Goal: Task Accomplishment & Management: Use online tool/utility

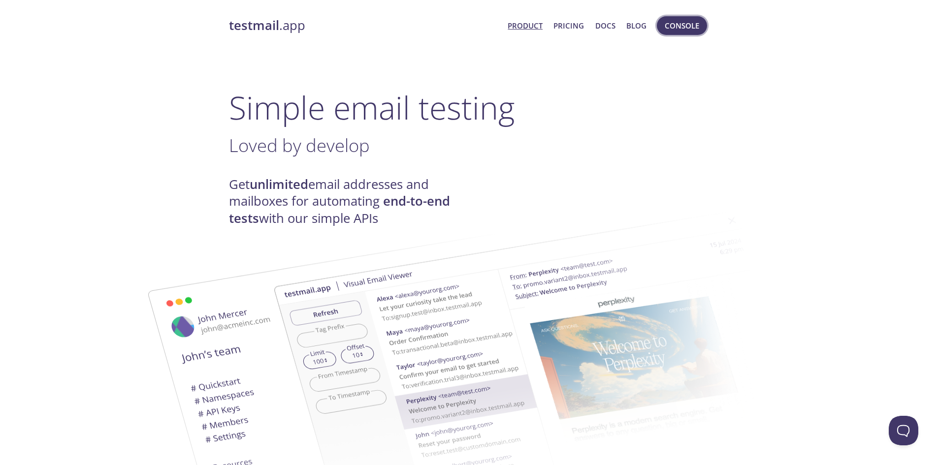
click at [695, 25] on span "Console" at bounding box center [682, 25] width 34 height 13
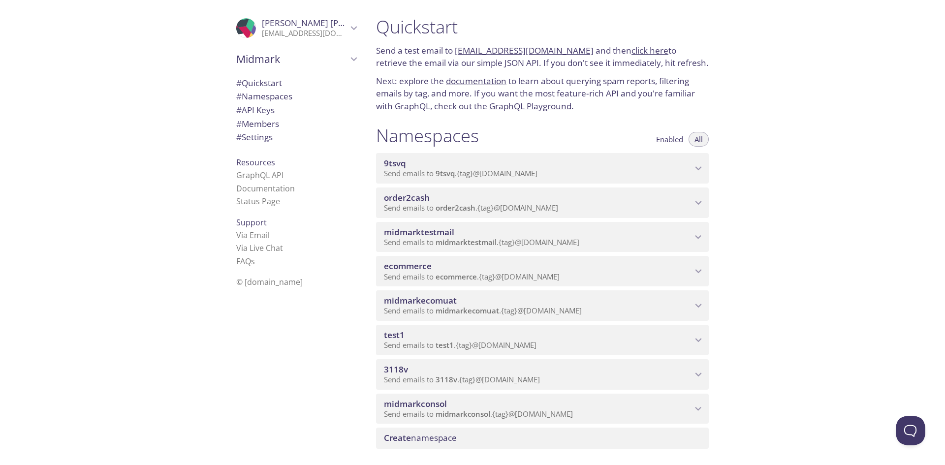
click at [674, 163] on span "9tsvq" at bounding box center [538, 163] width 308 height 11
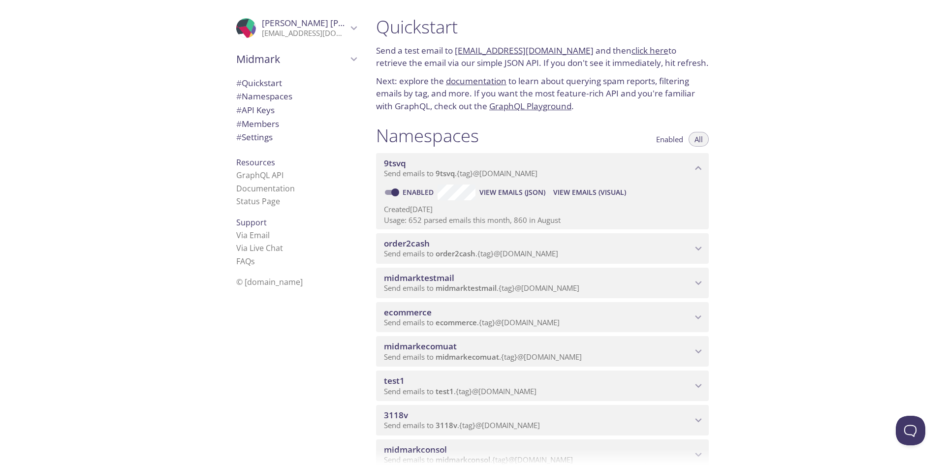
click at [636, 52] on link "click here" at bounding box center [650, 50] width 37 height 11
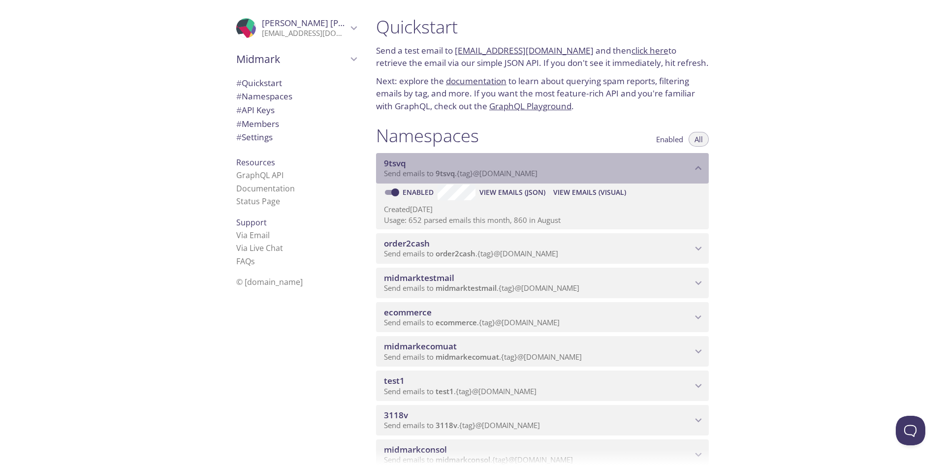
drag, startPoint x: 547, startPoint y: 174, endPoint x: 446, endPoint y: 174, distance: 100.9
click at [446, 174] on p "Send emails to 9tsvq . {tag} @[DOMAIN_NAME]" at bounding box center [538, 174] width 308 height 10
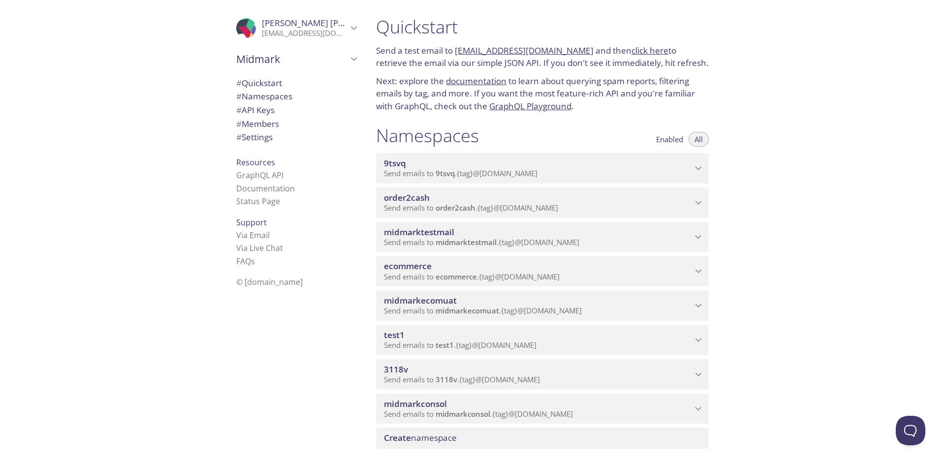
click at [534, 171] on span "Send emails to 9tsvq . {tag} @[DOMAIN_NAME]" at bounding box center [461, 173] width 154 height 10
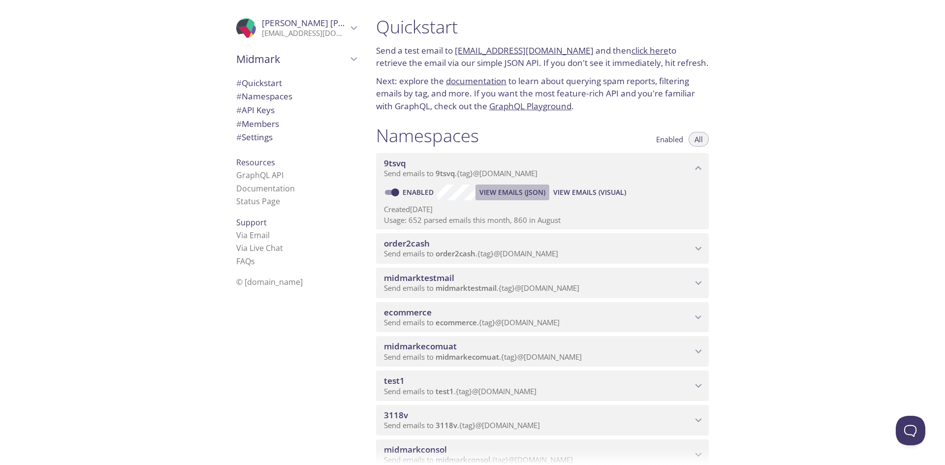
click at [520, 192] on span "View Emails (JSON)" at bounding box center [513, 193] width 66 height 12
click at [617, 194] on span "View Emails (Visual)" at bounding box center [589, 193] width 73 height 12
drag, startPoint x: 455, startPoint y: 52, endPoint x: 575, endPoint y: 52, distance: 120.1
click at [575, 52] on p "Send a test email to [EMAIL_ADDRESS][DOMAIN_NAME] and then click here to retrie…" at bounding box center [542, 56] width 333 height 25
copy link "[EMAIL_ADDRESS][DOMAIN_NAME]"
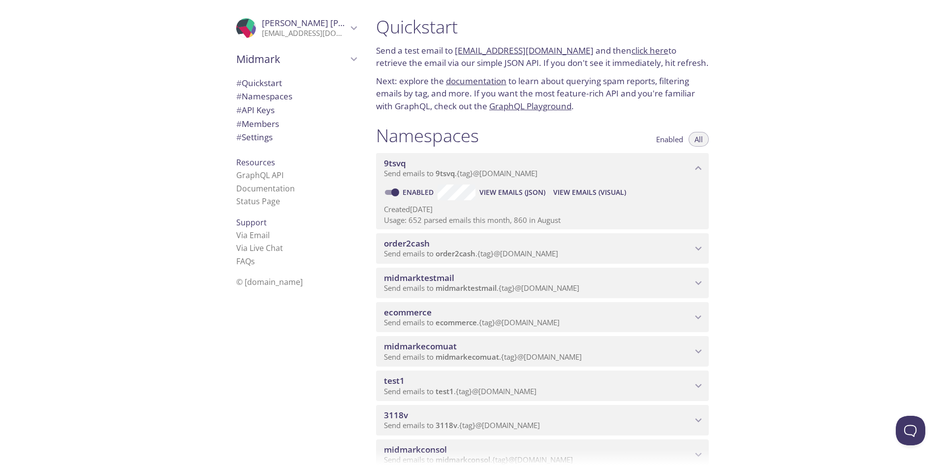
copy link "[EMAIL_ADDRESS][DOMAIN_NAME]"
click at [869, 166] on div "Quickstart Send a test email to [EMAIL_ADDRESS][DOMAIN_NAME] and then click her…" at bounding box center [656, 232] width 577 height 465
drag, startPoint x: 577, startPoint y: 50, endPoint x: 458, endPoint y: 50, distance: 118.7
click at [458, 50] on p "Send a test email to [EMAIL_ADDRESS][DOMAIN_NAME] and then click here to retrie…" at bounding box center [542, 56] width 333 height 25
drag, startPoint x: 461, startPoint y: 50, endPoint x: 389, endPoint y: 197, distance: 164.0
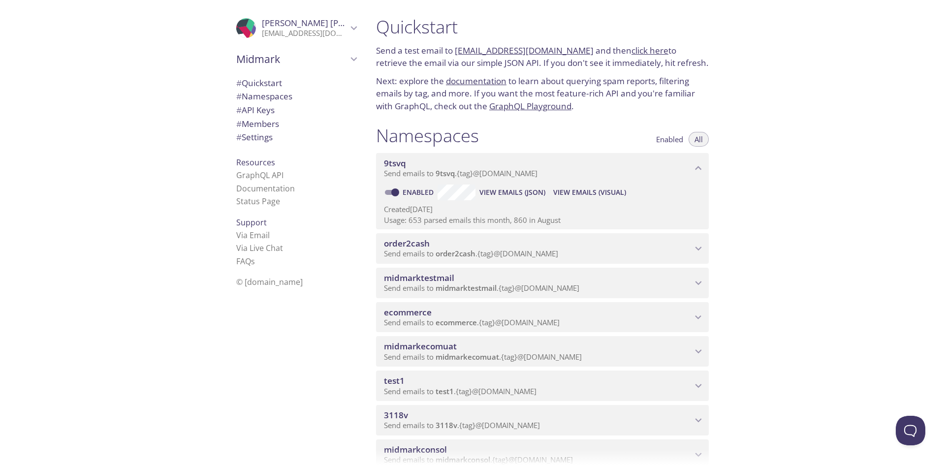
click at [347, 203] on li "Status Page" at bounding box center [296, 201] width 120 height 13
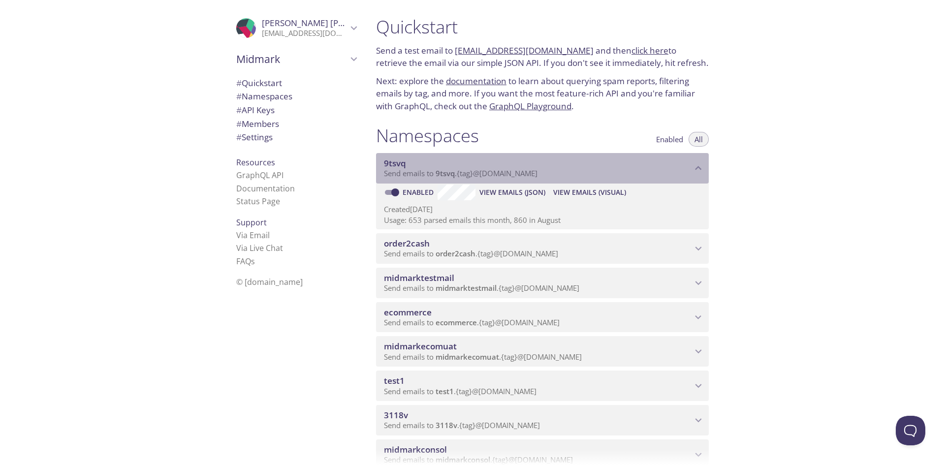
drag, startPoint x: 551, startPoint y: 175, endPoint x: 518, endPoint y: 174, distance: 33.0
click at [518, 174] on p "Send emails to 9tsvq . {tag} @[DOMAIN_NAME]" at bounding box center [538, 174] width 308 height 10
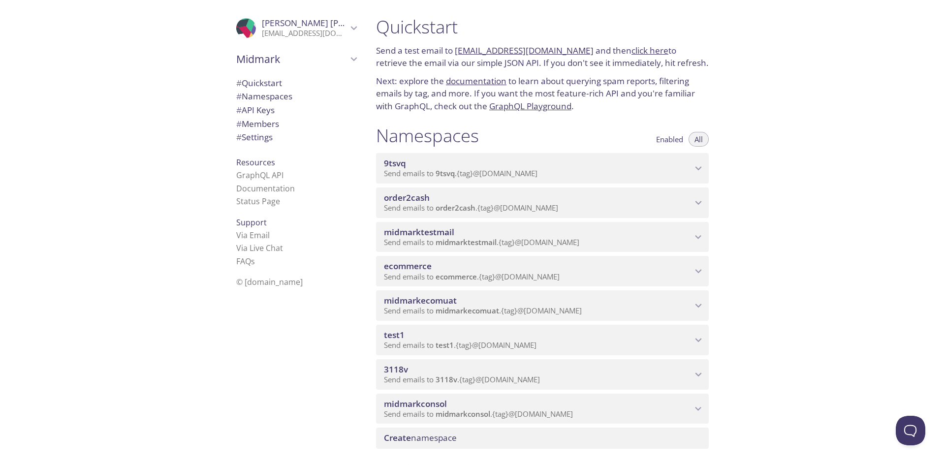
click at [599, 169] on p "Send emails to 9tsvq . {tag} @[DOMAIN_NAME]" at bounding box center [538, 174] width 308 height 10
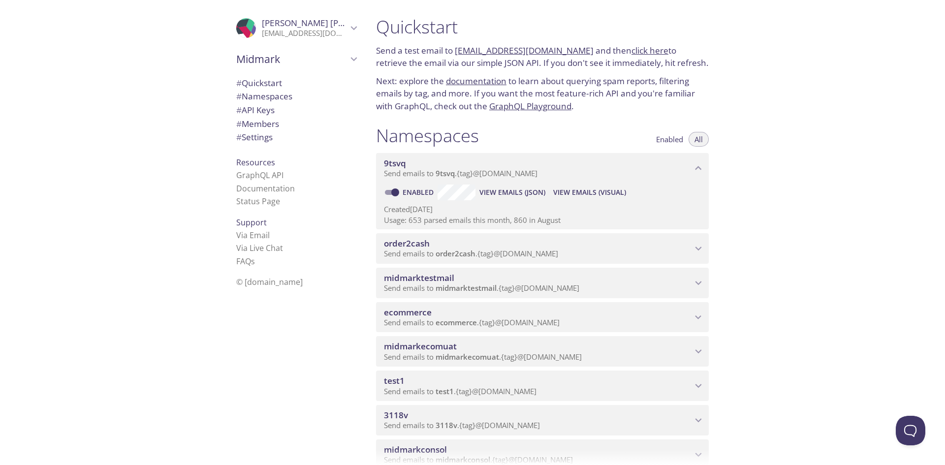
drag, startPoint x: 575, startPoint y: 51, endPoint x: 456, endPoint y: 52, distance: 119.2
click at [456, 52] on p "Send a test email to [EMAIL_ADDRESS][DOMAIN_NAME] and then click here to retrie…" at bounding box center [542, 56] width 333 height 25
copy link "[EMAIL_ADDRESS][DOMAIN_NAME]"
click at [613, 197] on span "View Emails (Visual)" at bounding box center [589, 193] width 73 height 12
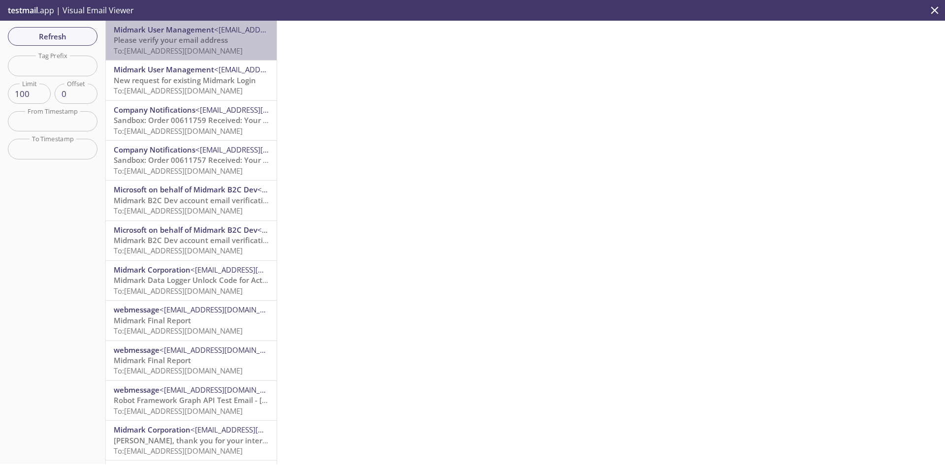
click at [192, 52] on span "To: [EMAIL_ADDRESS][DOMAIN_NAME]" at bounding box center [178, 51] width 129 height 10
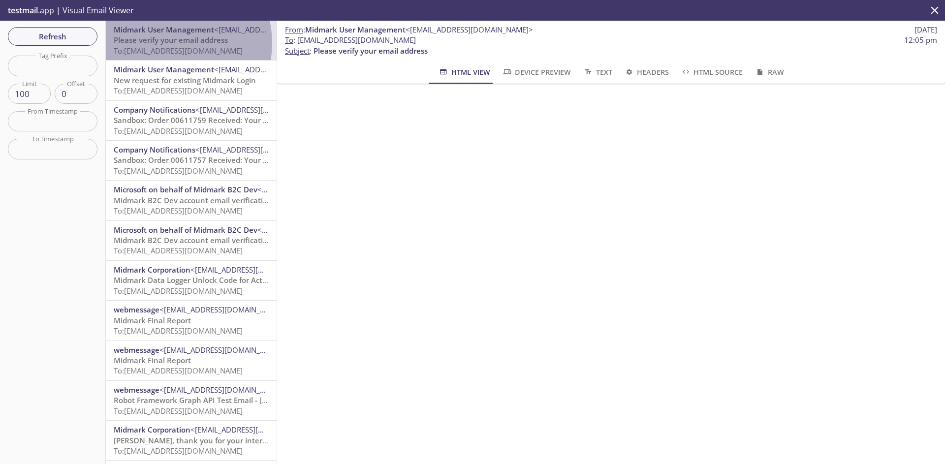
click at [171, 43] on span "Please verify your email address" at bounding box center [171, 40] width 114 height 10
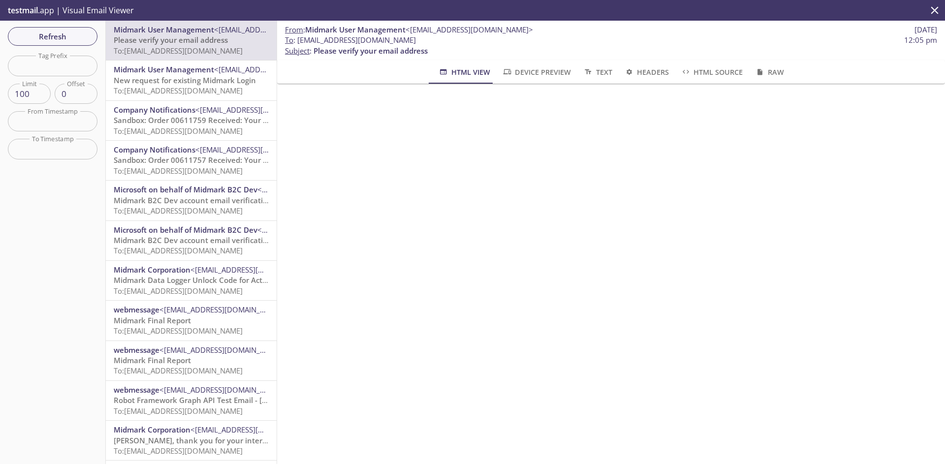
drag, startPoint x: 410, startPoint y: 40, endPoint x: 298, endPoint y: 40, distance: 111.3
click at [298, 40] on span "To : [EMAIL_ADDRESS][DOMAIN_NAME] 12:05 pm" at bounding box center [611, 40] width 652 height 10
copy span "[EMAIL_ADDRESS][DOMAIN_NAME]"
click at [70, 36] on span "Refresh" at bounding box center [53, 36] width 74 height 13
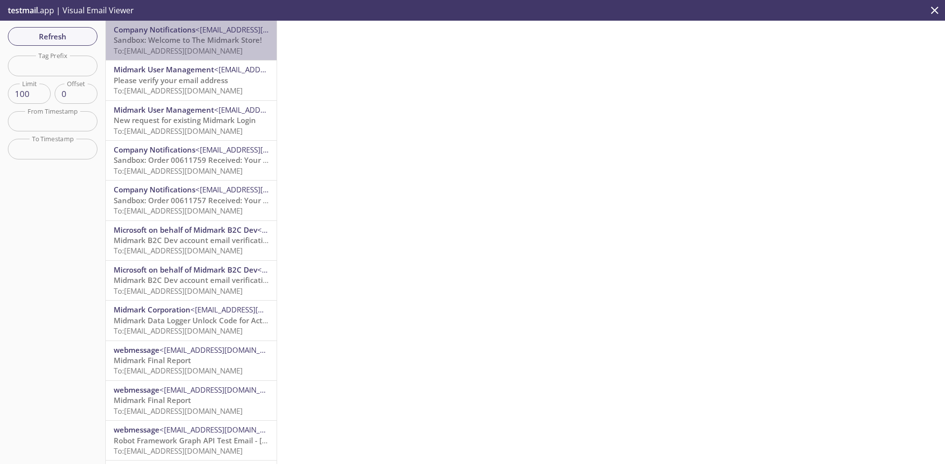
click at [206, 54] on span "To: [EMAIL_ADDRESS][DOMAIN_NAME]" at bounding box center [178, 51] width 129 height 10
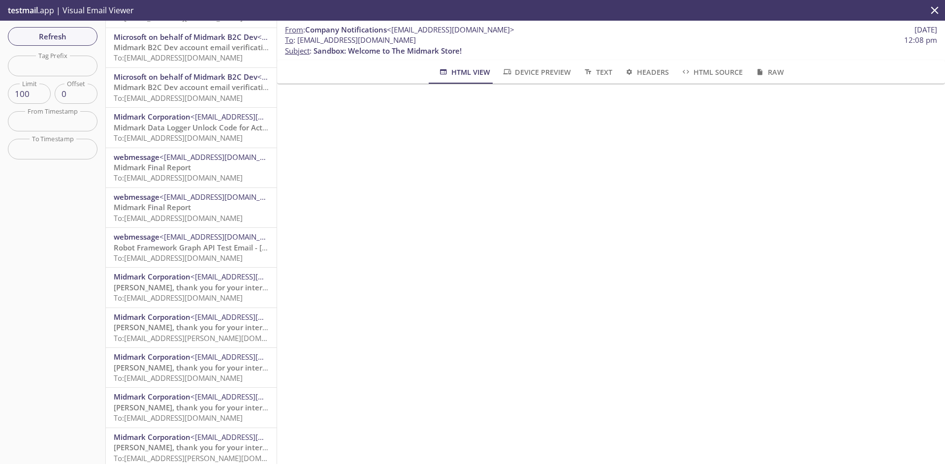
scroll to position [197, 0]
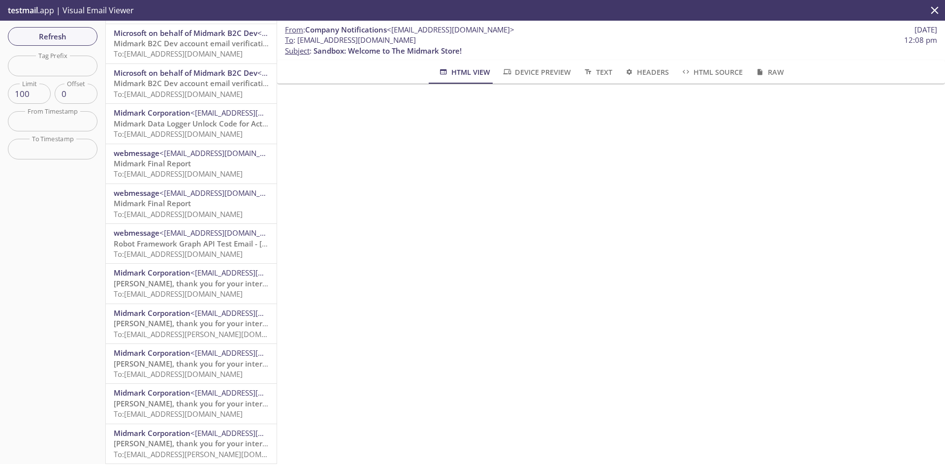
drag, startPoint x: 386, startPoint y: 41, endPoint x: 294, endPoint y: 40, distance: 91.6
click at [294, 40] on span "To : [EMAIL_ADDRESS][DOMAIN_NAME] 12:08 pm" at bounding box center [611, 40] width 652 height 10
click at [396, 32] on span "<[EMAIL_ADDRESS][DOMAIN_NAME]>" at bounding box center [451, 30] width 128 height 10
drag, startPoint x: 412, startPoint y: 39, endPoint x: 298, endPoint y: 43, distance: 113.8
click at [298, 43] on span "To : [EMAIL_ADDRESS][DOMAIN_NAME] 12:08 pm" at bounding box center [611, 40] width 652 height 10
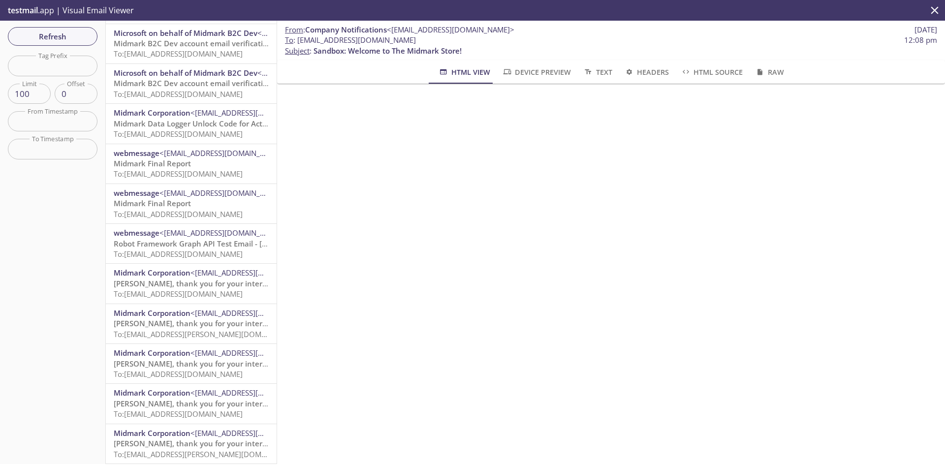
copy span "[EMAIL_ADDRESS][DOMAIN_NAME]"
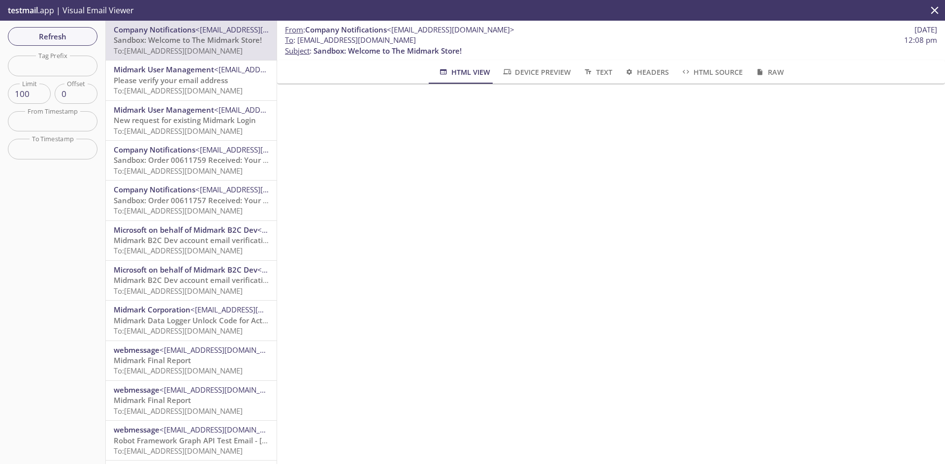
drag, startPoint x: 75, startPoint y: 36, endPoint x: 444, endPoint y: 149, distance: 386.1
click at [75, 37] on span "Refresh" at bounding box center [53, 36] width 74 height 13
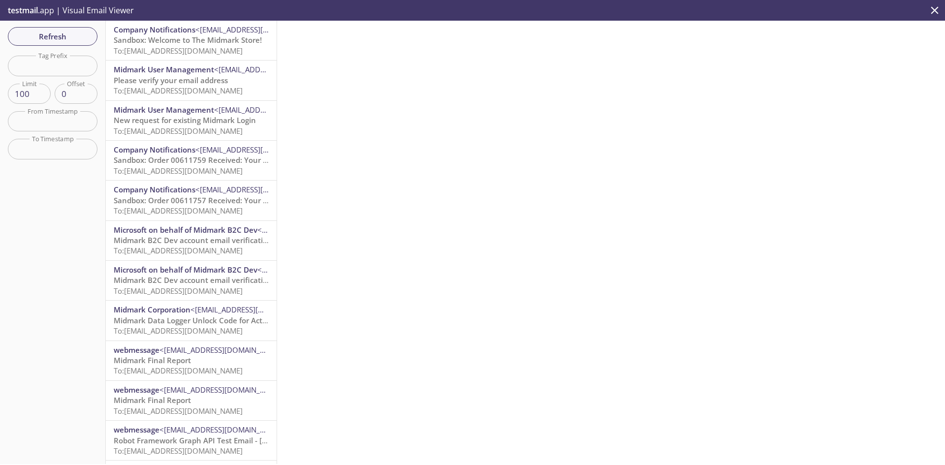
click at [191, 50] on span "To: [EMAIL_ADDRESS][DOMAIN_NAME]" at bounding box center [178, 51] width 129 height 10
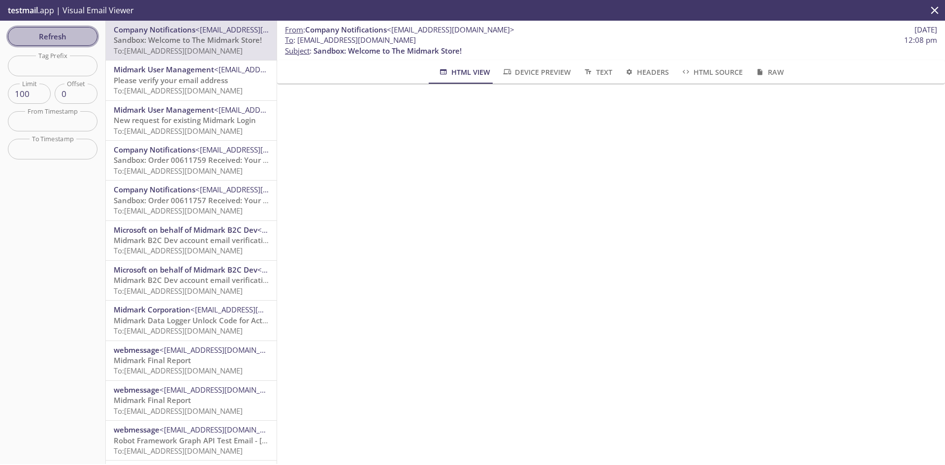
click at [66, 37] on span "Refresh" at bounding box center [53, 36] width 74 height 13
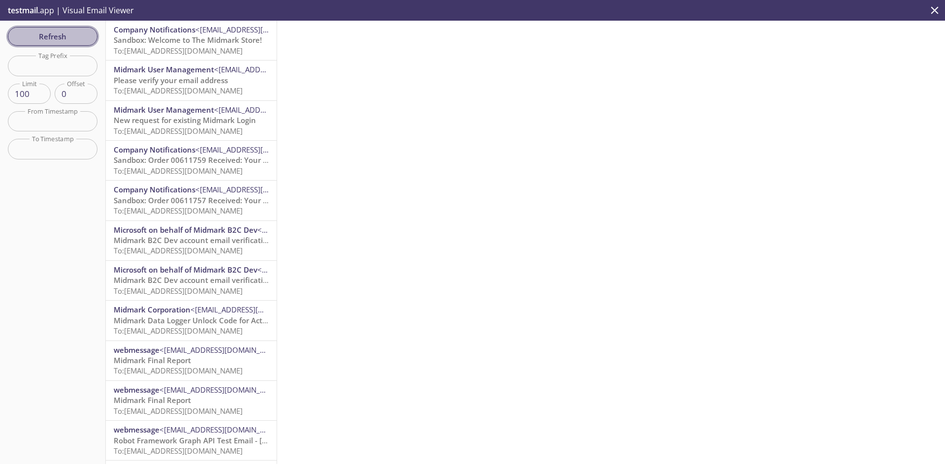
click at [66, 37] on span "Refresh" at bounding box center [53, 36] width 74 height 13
click at [236, 41] on span "Sandbox: Welcome to The Midmark Store!" at bounding box center [188, 40] width 148 height 10
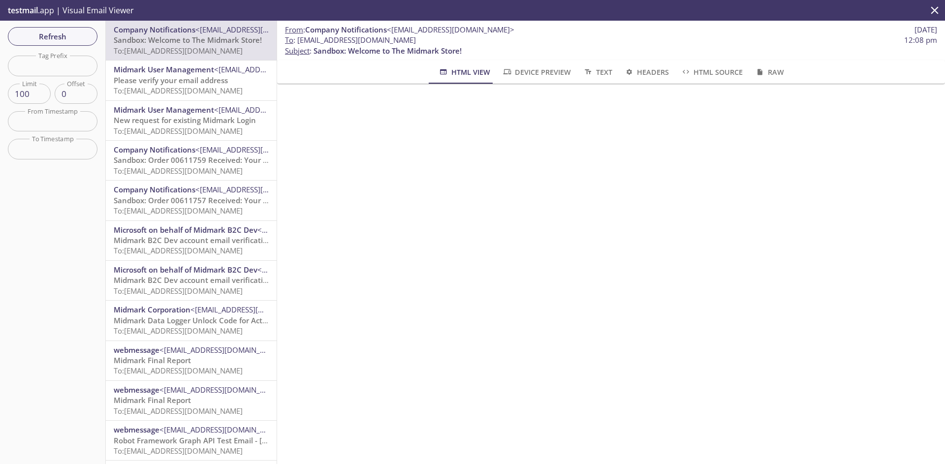
click at [184, 78] on span "Please verify your email address" at bounding box center [171, 80] width 114 height 10
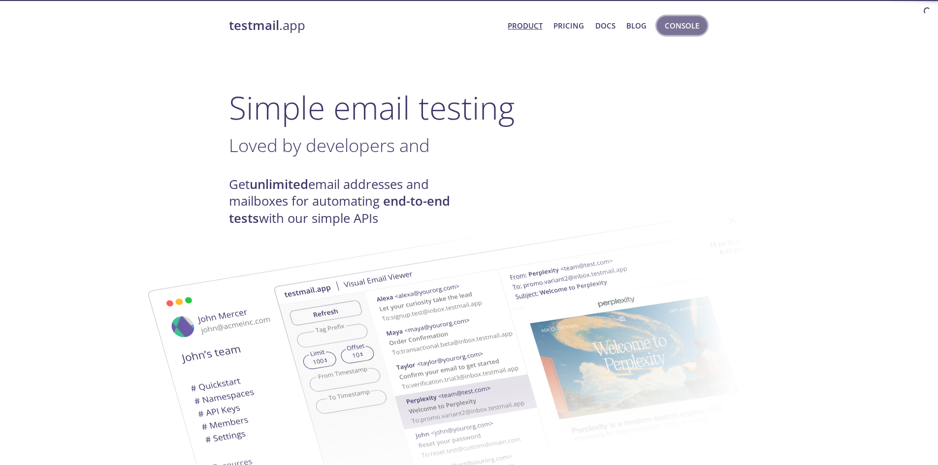
click at [678, 29] on span "Console" at bounding box center [682, 25] width 34 height 13
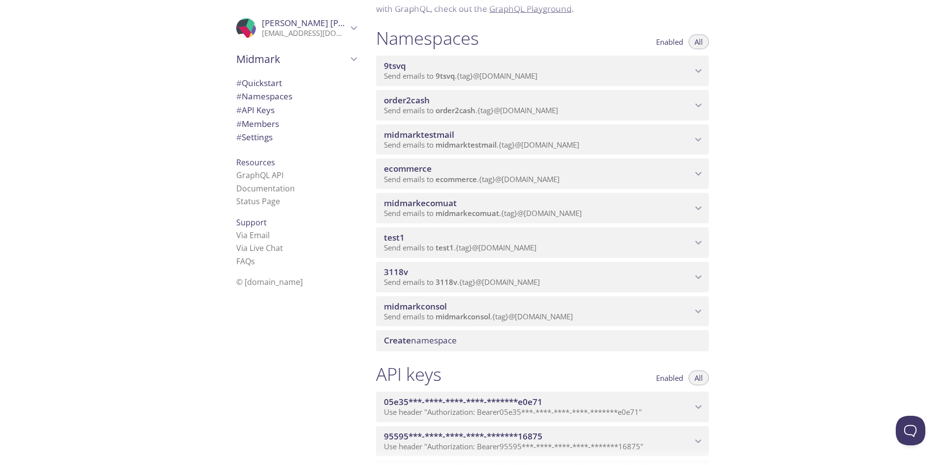
scroll to position [49, 0]
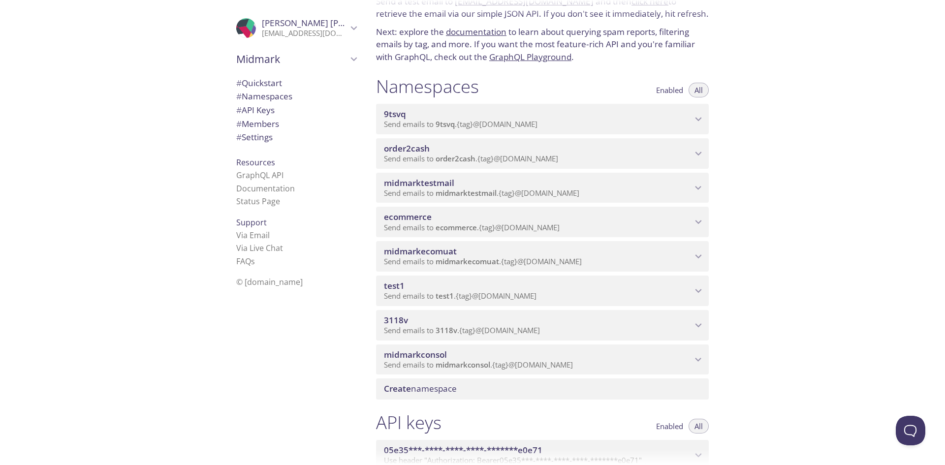
click at [597, 117] on span "9tsvq" at bounding box center [538, 114] width 308 height 11
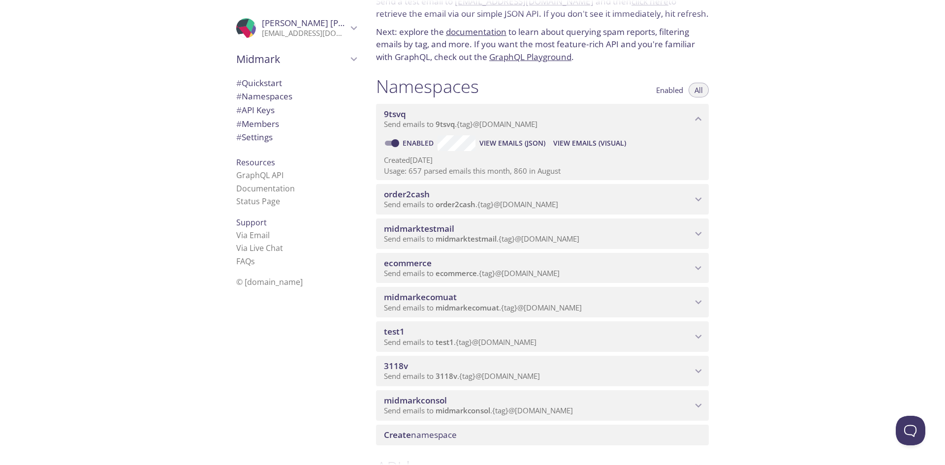
click at [599, 142] on span "View Emails (Visual)" at bounding box center [589, 143] width 73 height 12
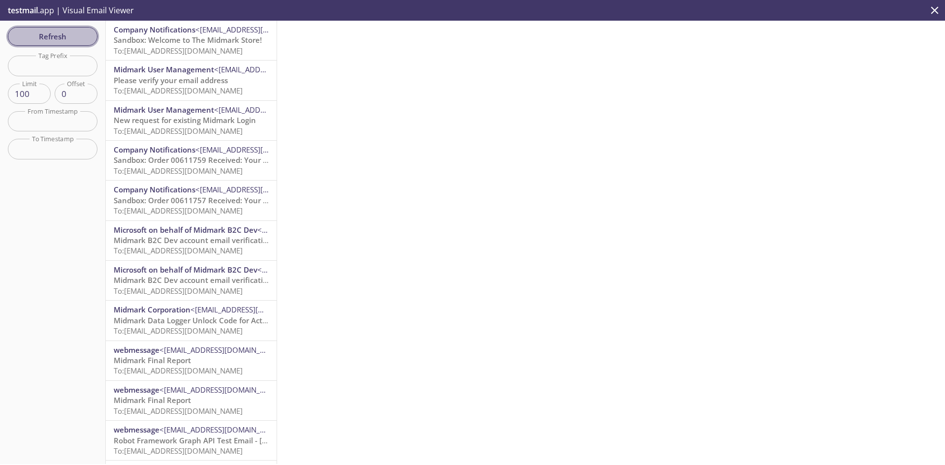
click at [62, 32] on span "Refresh" at bounding box center [53, 36] width 74 height 13
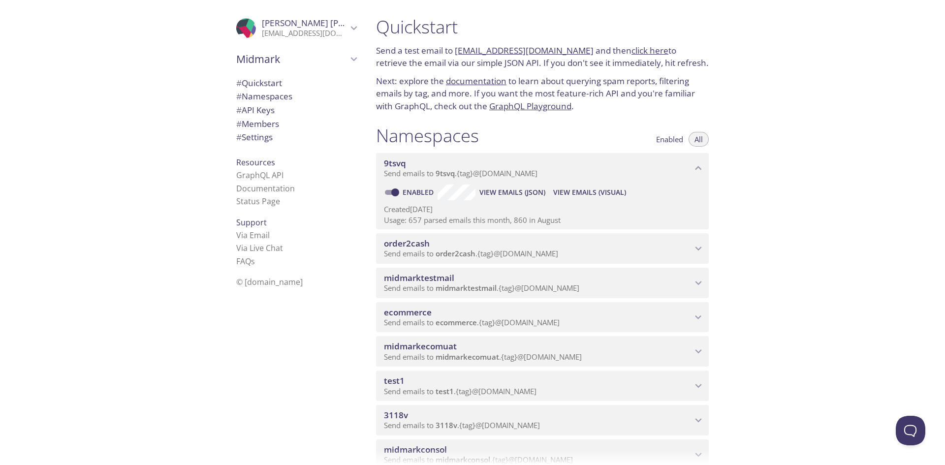
drag, startPoint x: 458, startPoint y: 52, endPoint x: 574, endPoint y: 48, distance: 115.8
click at [574, 48] on p "Send a test email to [EMAIL_ADDRESS][DOMAIN_NAME] and then click here to retrie…" at bounding box center [542, 56] width 333 height 25
copy p "[EMAIL_ADDRESS][DOMAIN_NAME]"
click at [581, 190] on span "View Emails (Visual)" at bounding box center [589, 193] width 73 height 12
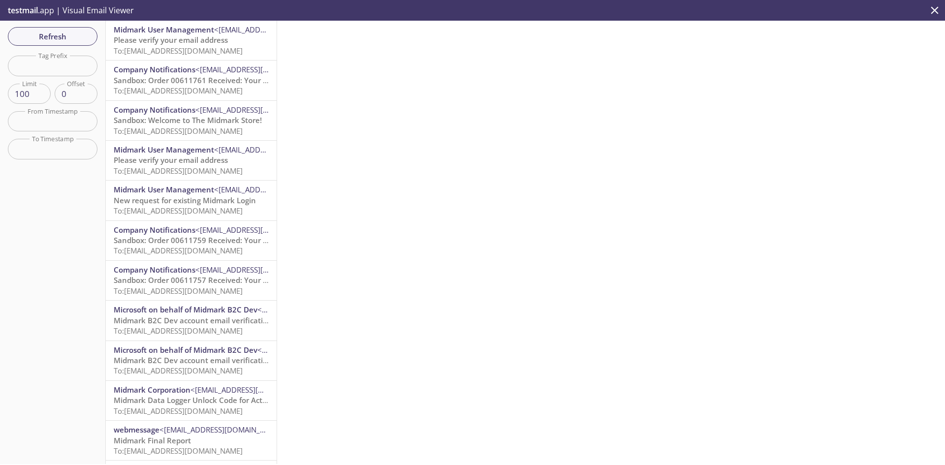
click at [172, 46] on span "To: 9tsvq.ap2@inbox.testmail.app" at bounding box center [178, 51] width 129 height 10
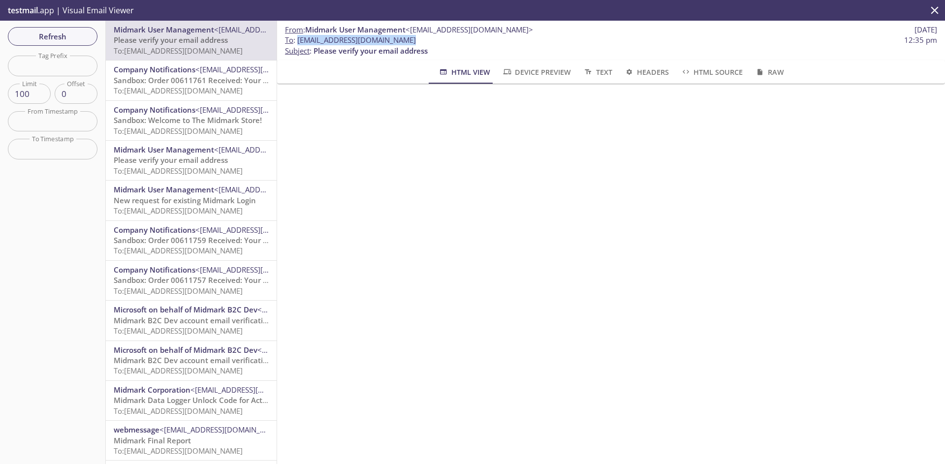
drag, startPoint x: 414, startPoint y: 40, endPoint x: 299, endPoint y: 39, distance: 114.2
click at [299, 39] on span "To : 9tsvq.ap2@inbox.testmail.app 12:35 pm" at bounding box center [611, 40] width 652 height 10
copy span "9tsvq.ap2@inbox.testmail.app"
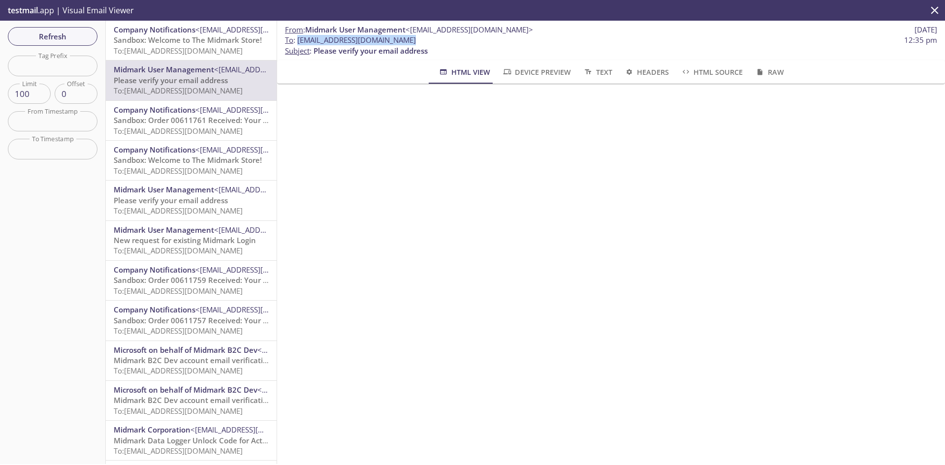
click at [198, 35] on span "Sandbox: Welcome to The Midmark Store!" at bounding box center [188, 40] width 148 height 10
